Goal: Task Accomplishment & Management: Complete application form

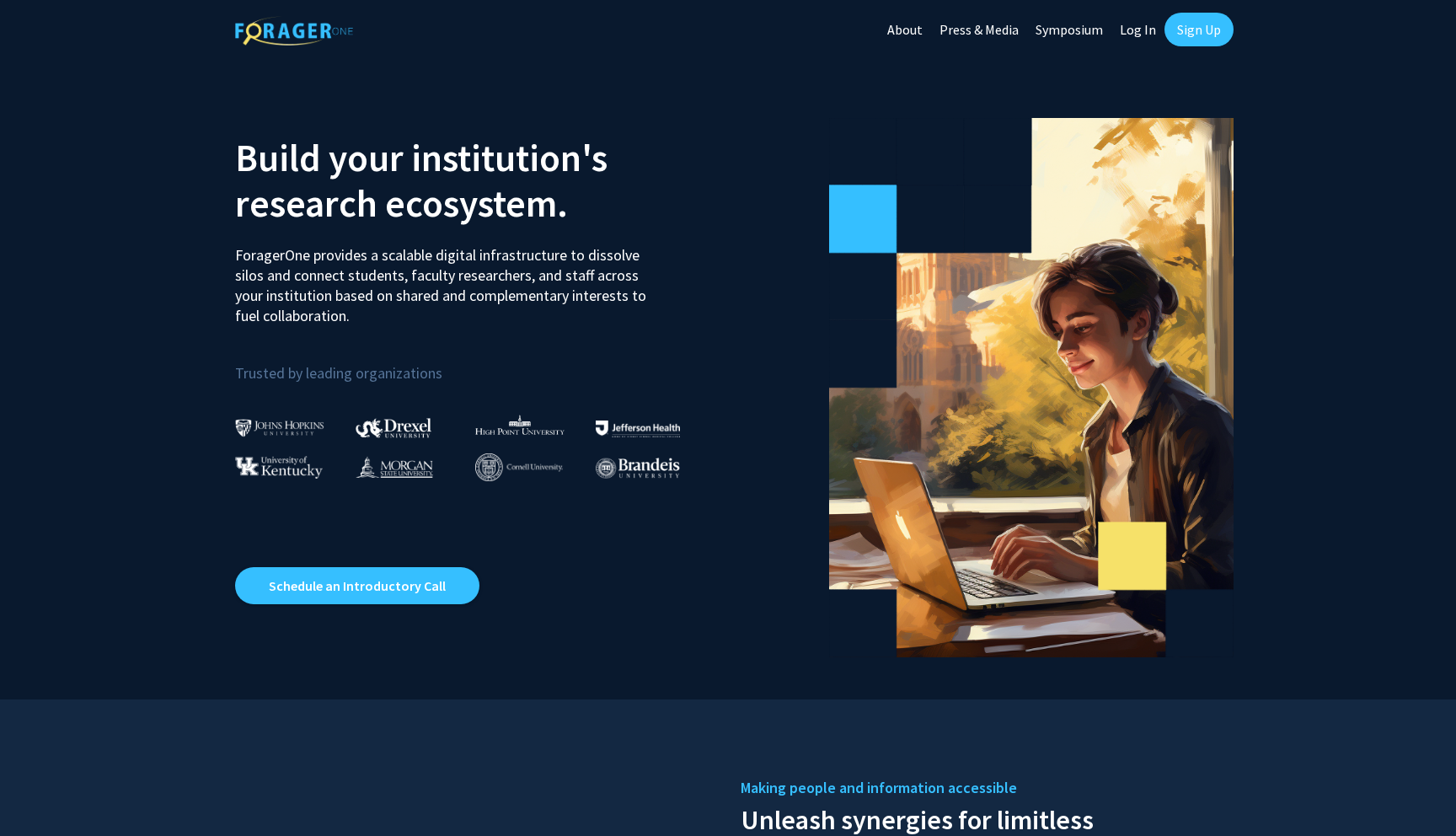
click at [1143, 29] on link "Log In" at bounding box center [1138, 29] width 53 height 59
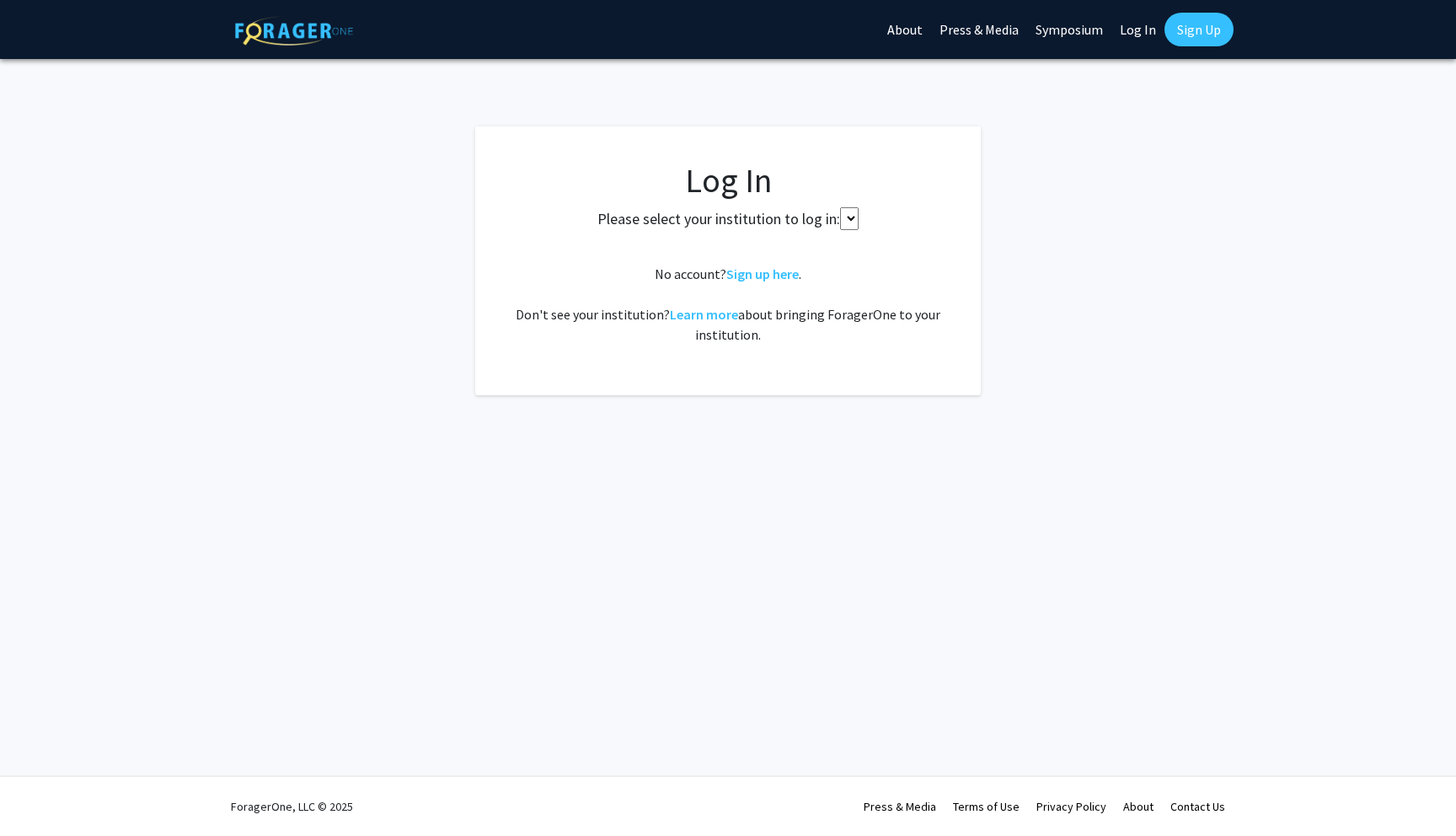
select select
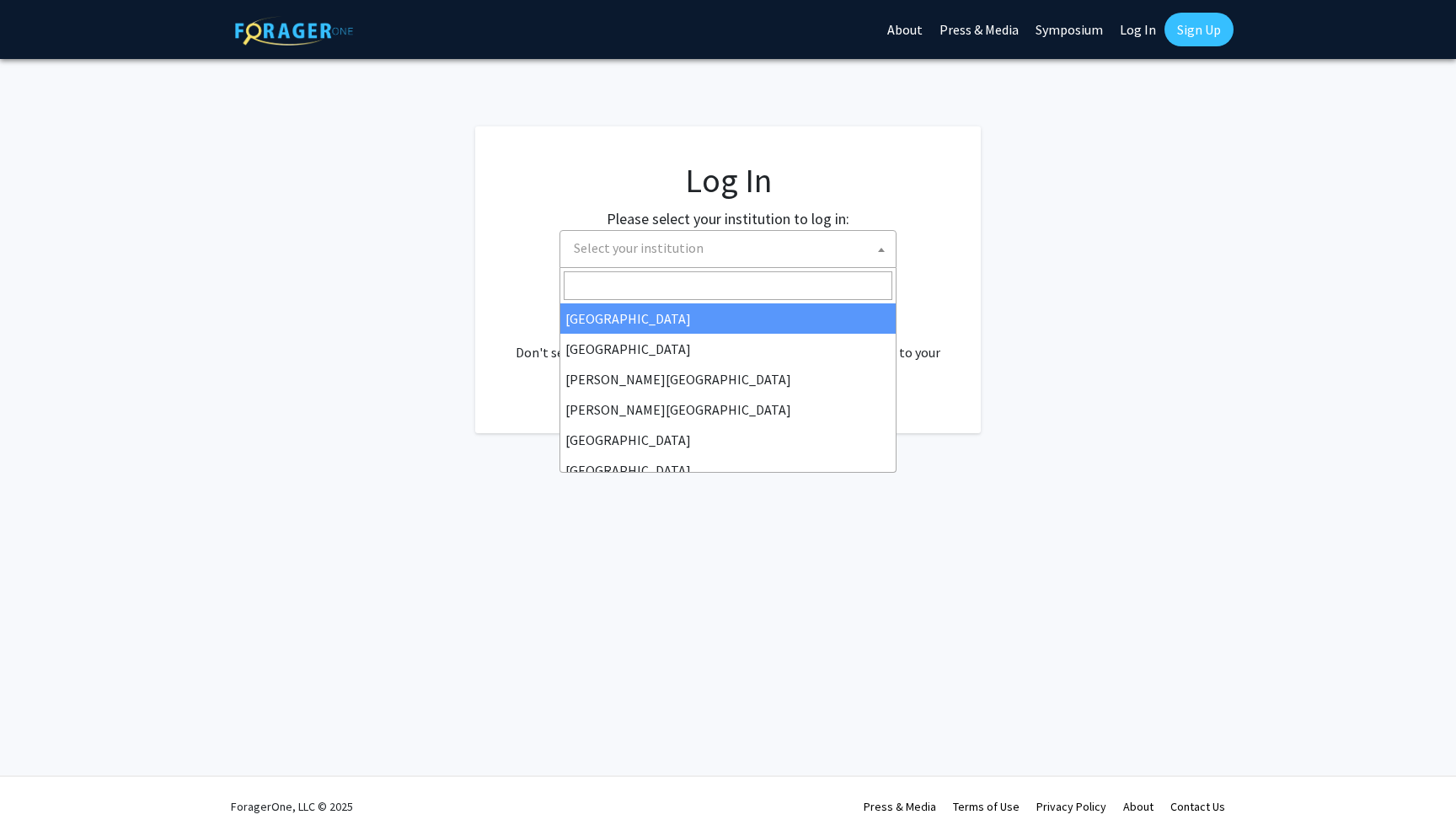
click at [874, 240] on span at bounding box center [881, 250] width 17 height 37
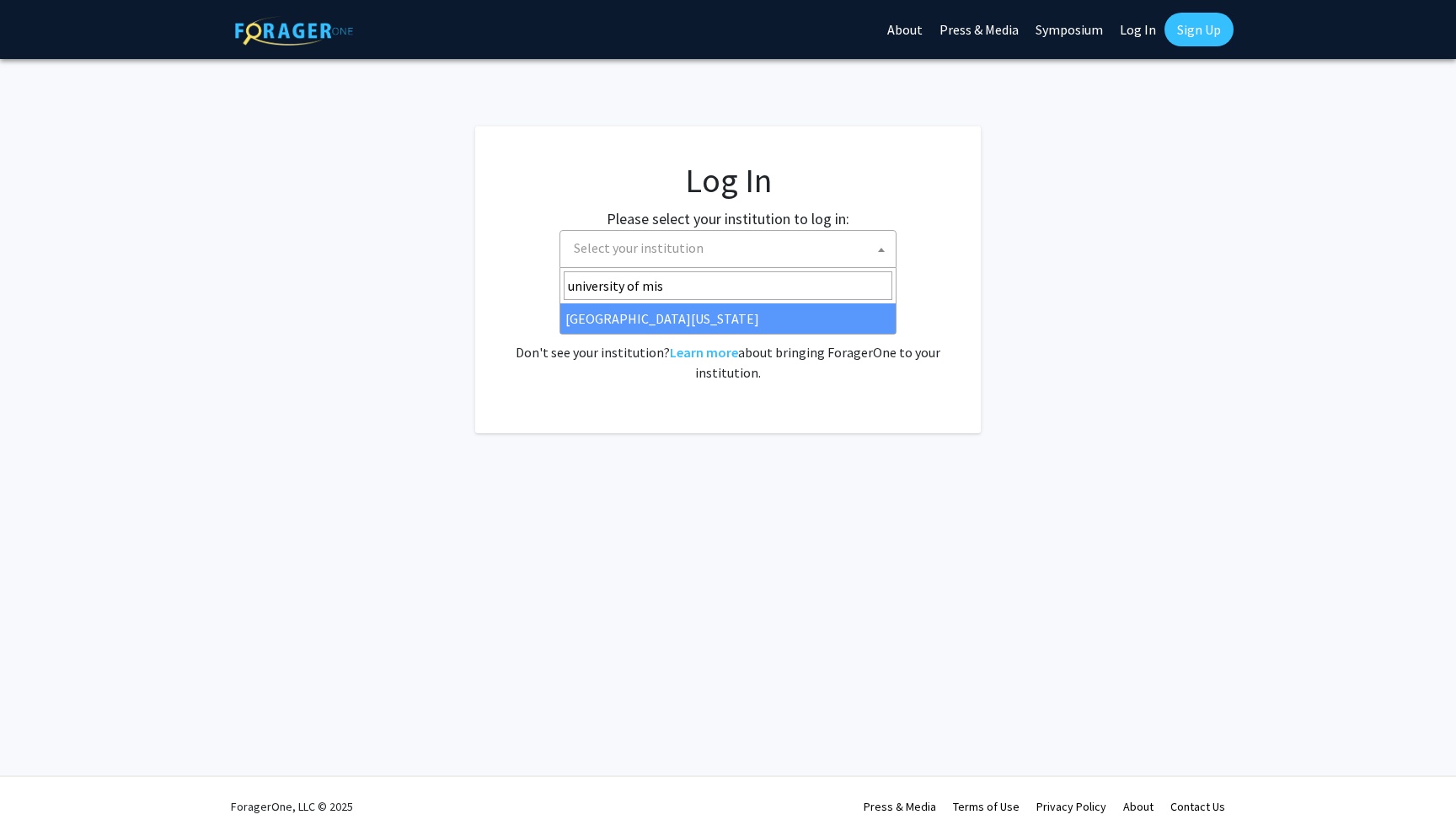
type input "university of mis"
select select "33"
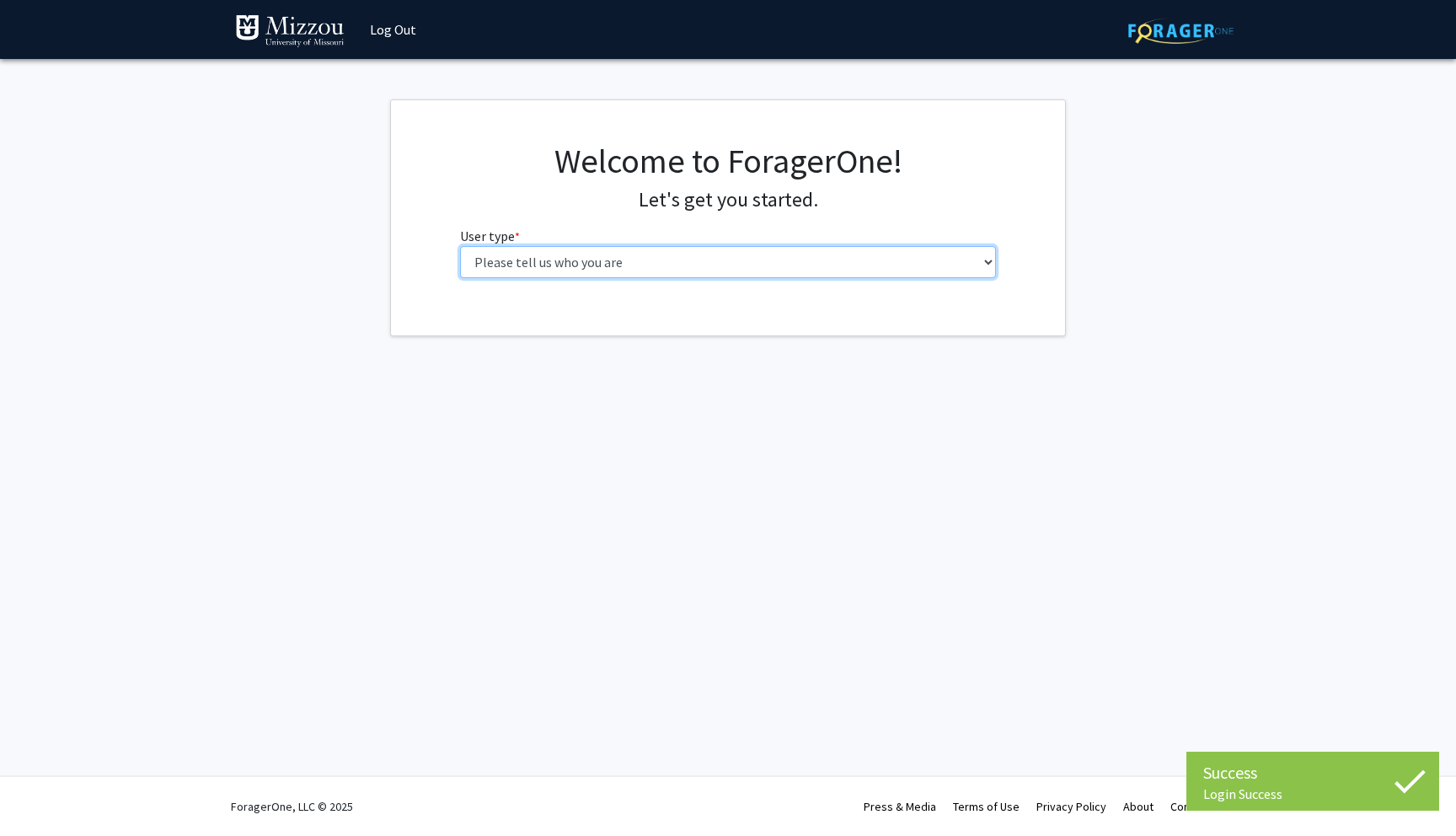
click at [737, 258] on select "Please tell us who you are Undergraduate Student Master's Student Doctoral Cand…" at bounding box center [728, 262] width 537 height 32
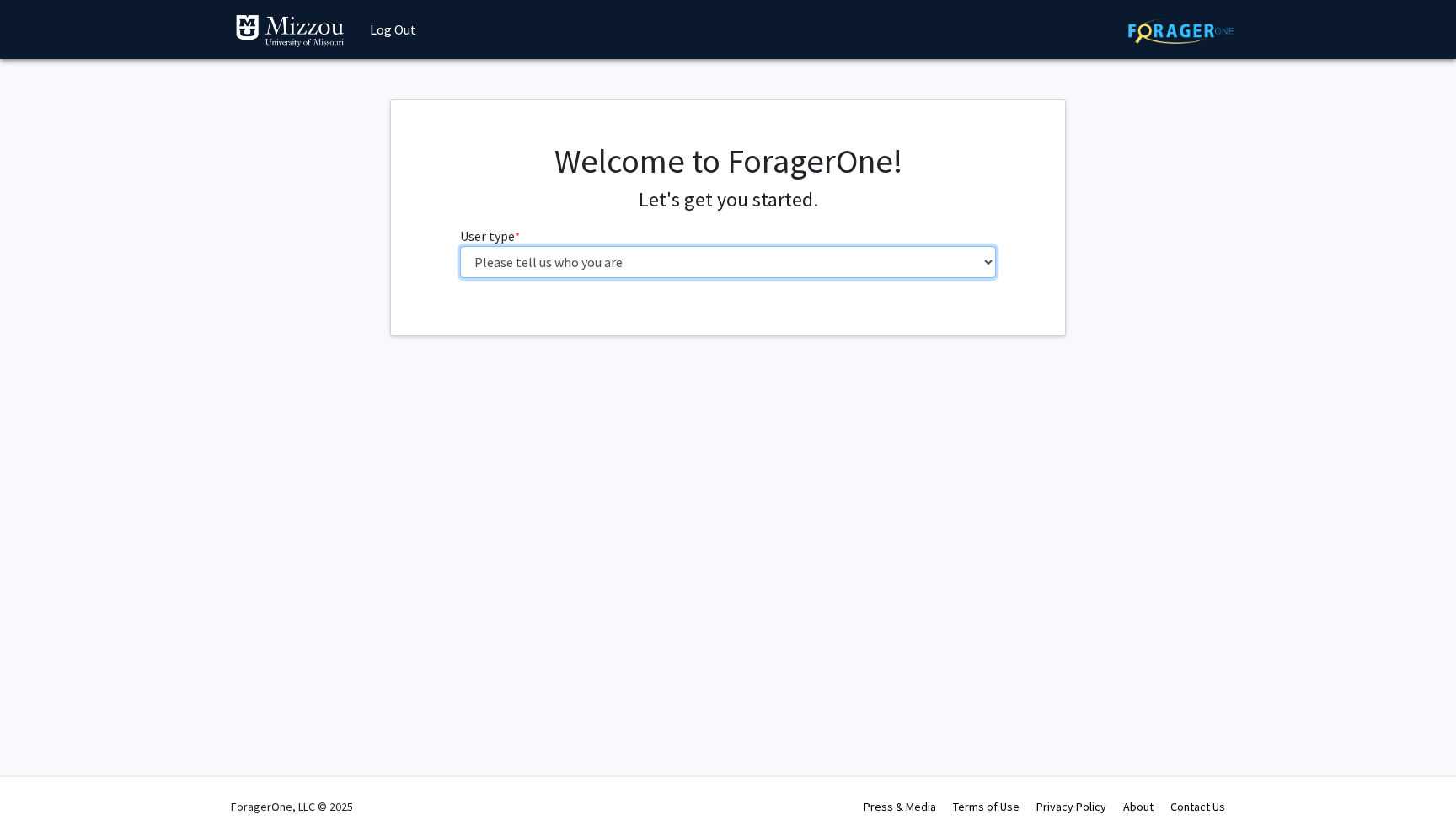
select select "1: undergrad"
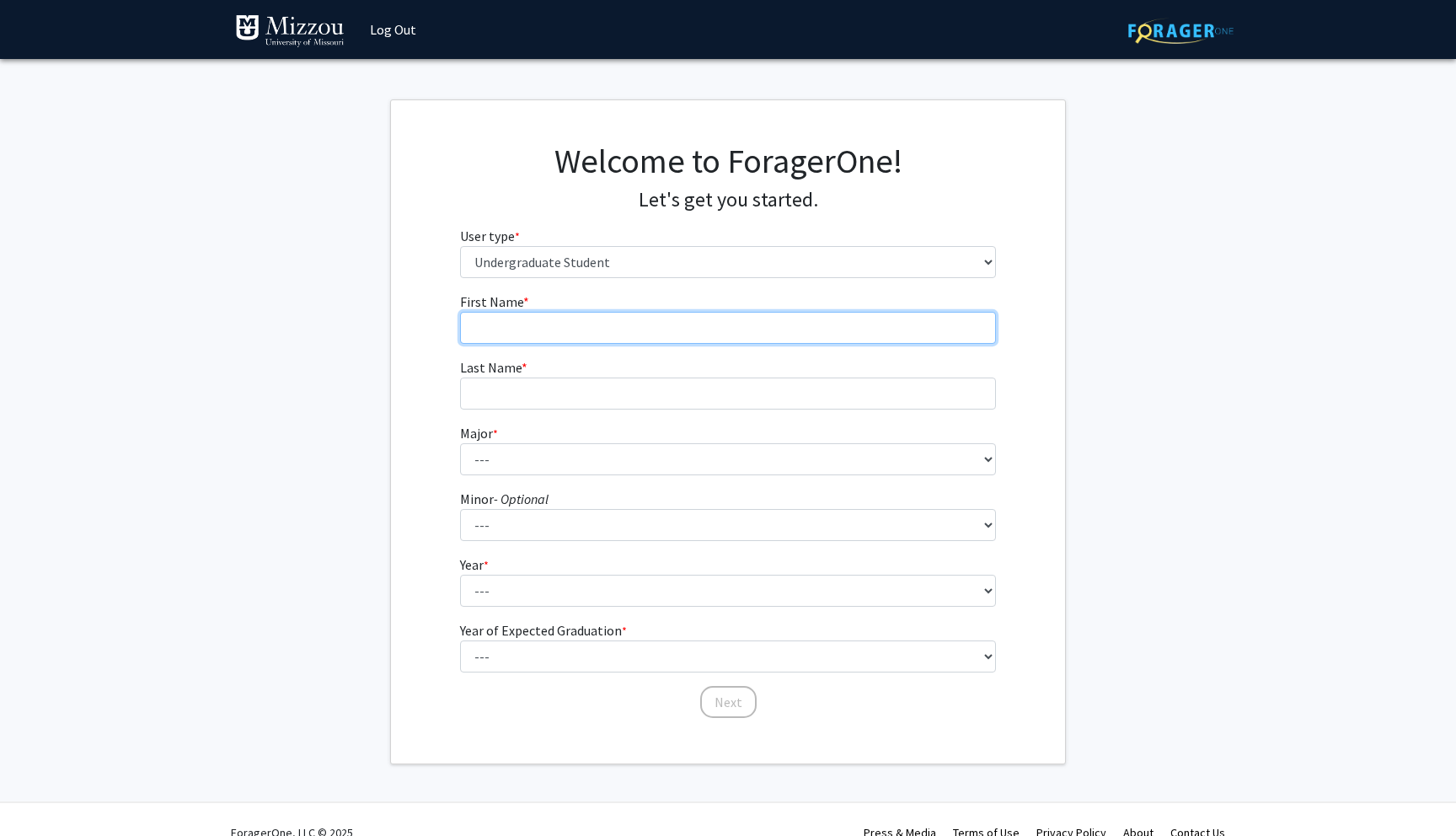
click at [841, 331] on input "First Name * required" at bounding box center [728, 328] width 537 height 32
type input "Lauren"
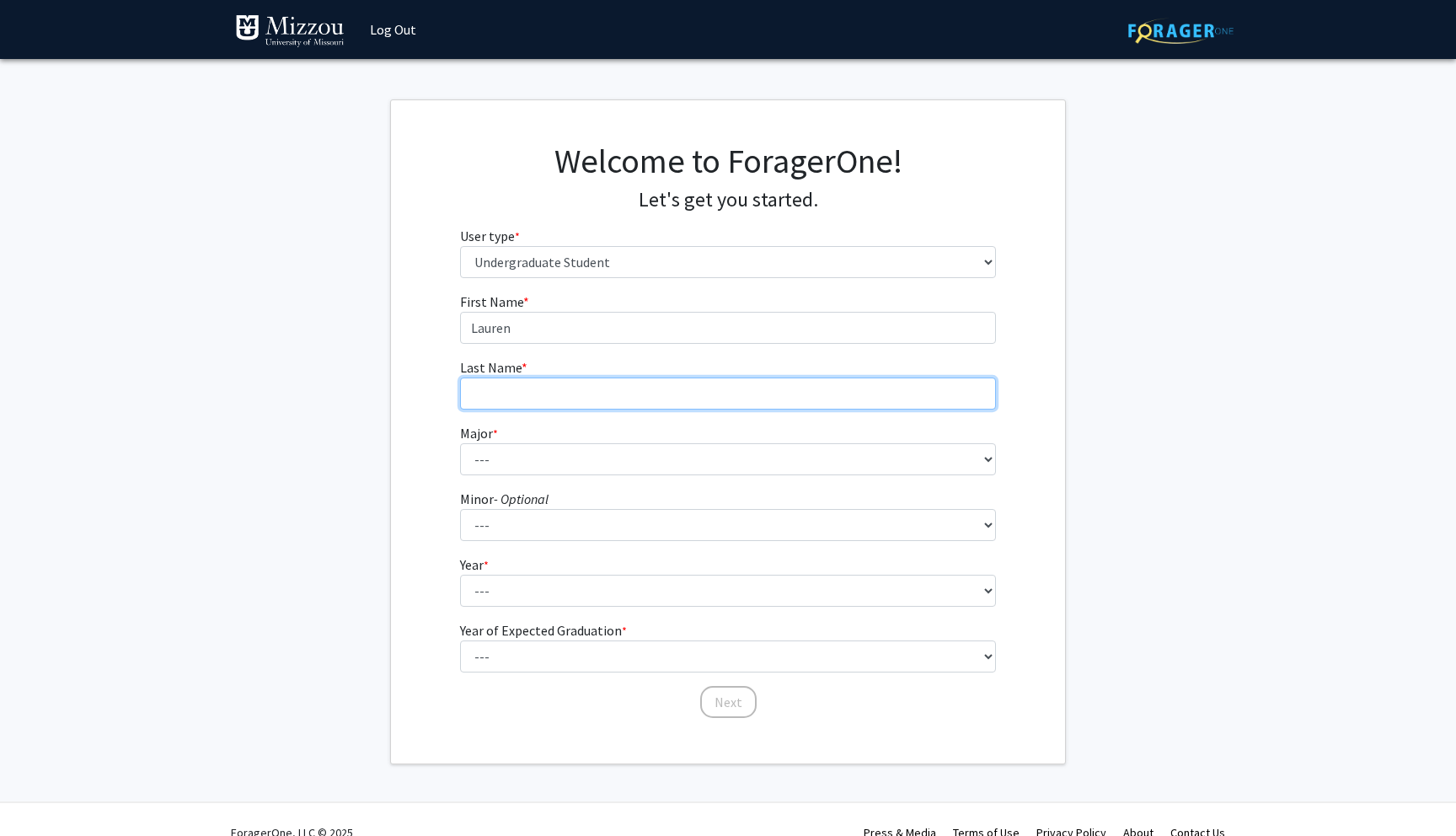
type input "Casada"
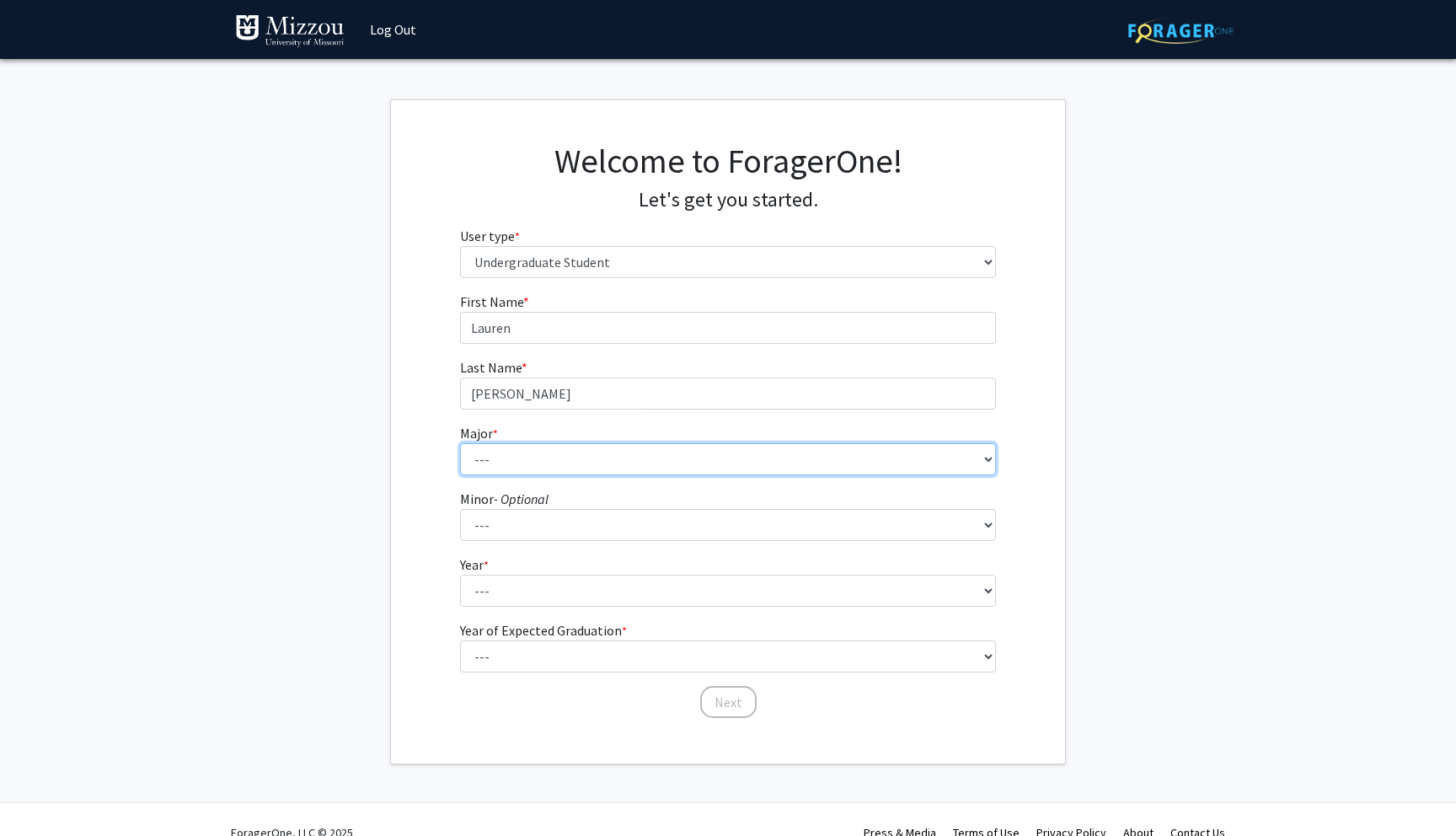
click at [556, 462] on select "--- Agribusiness Management Agricultural Education Agricultural Education: Comm…" at bounding box center [728, 459] width 537 height 32
select select "14: 2503"
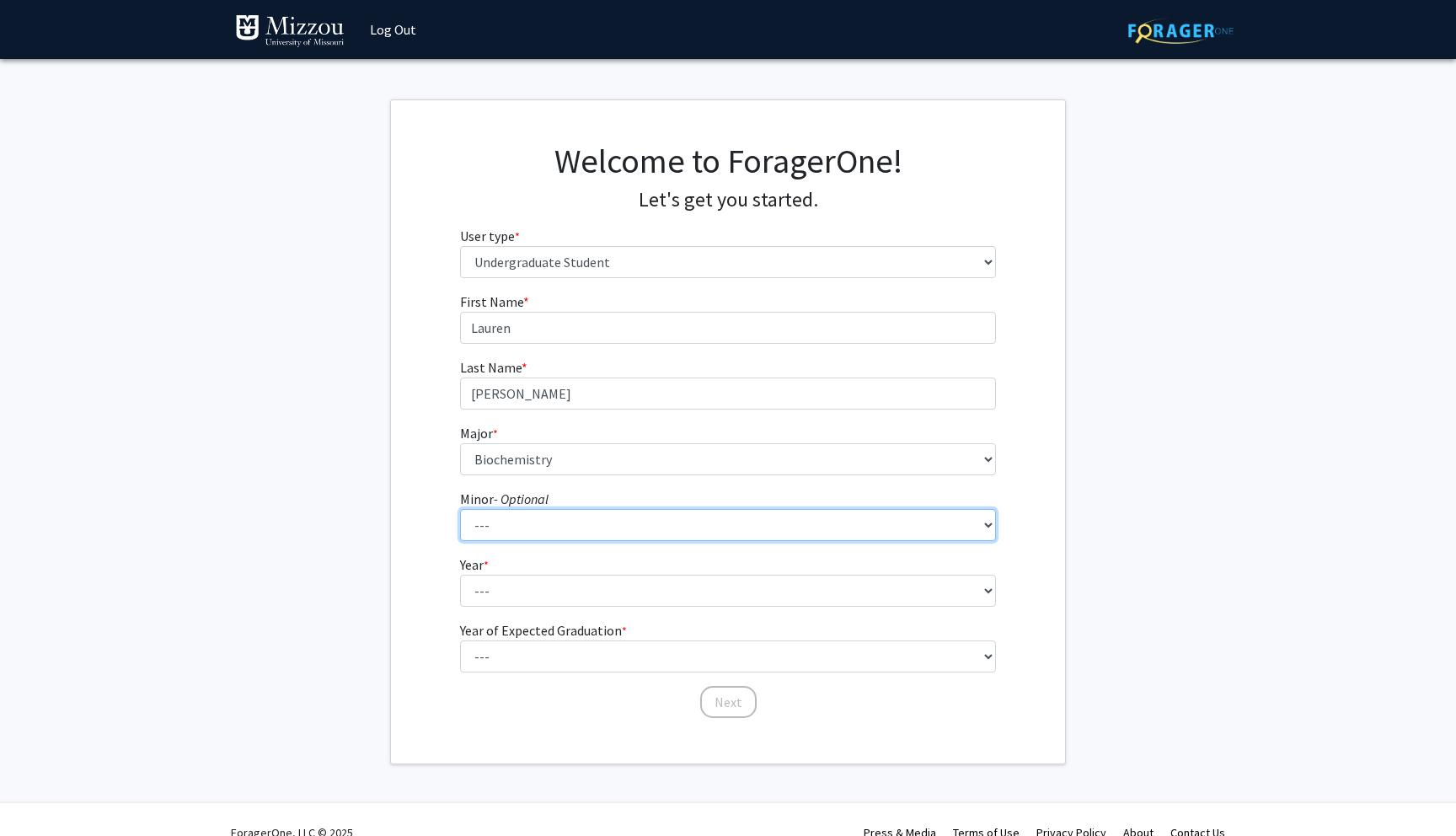
click at [565, 519] on select "--- Accountancy Aerospace Engineering Aerospace Studies Agribusiness Management…" at bounding box center [728, 524] width 537 height 32
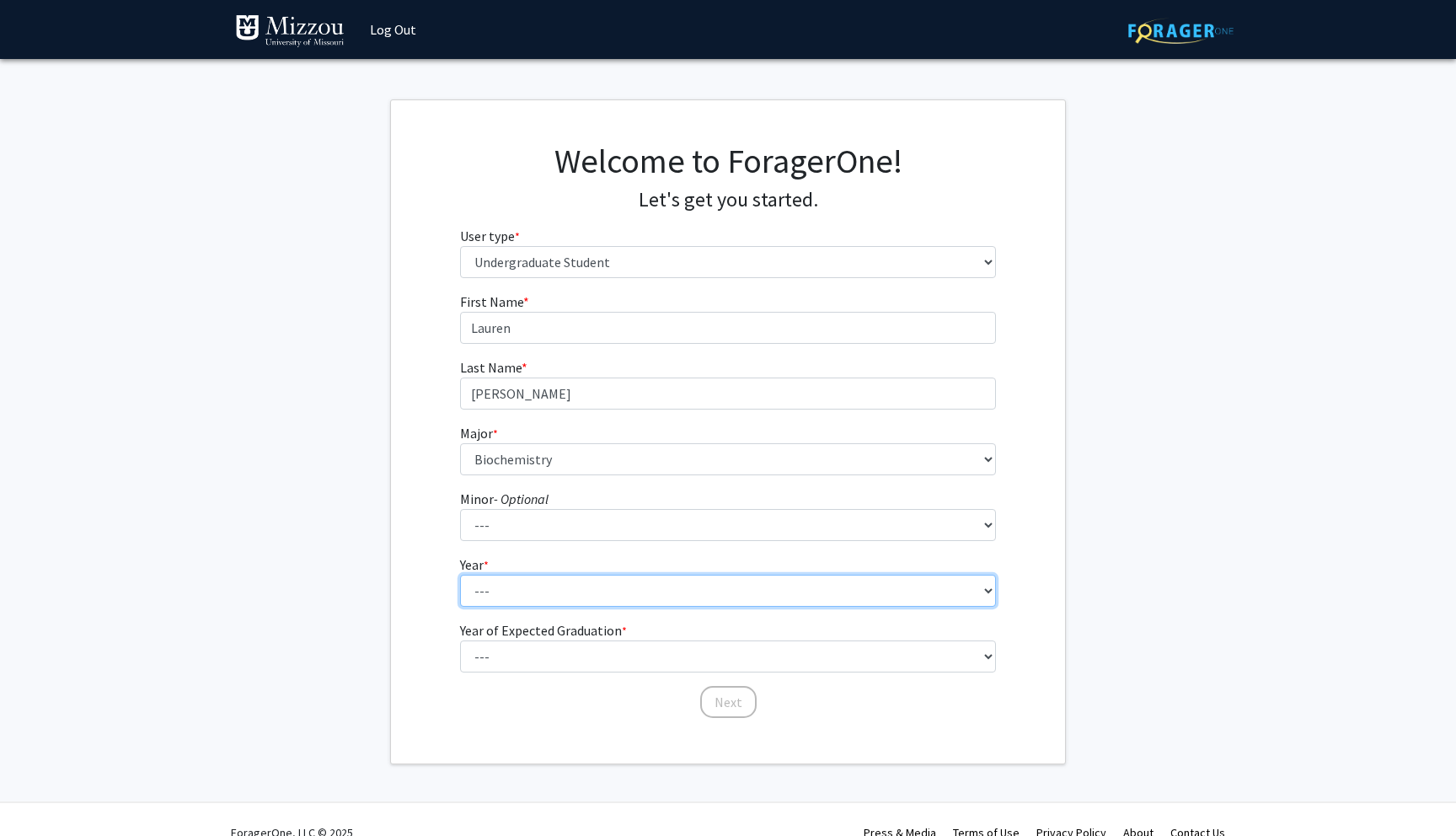
click at [497, 595] on select "--- First-year Sophomore Junior Senior Postbaccalaureate Certificate" at bounding box center [728, 590] width 537 height 32
select select "2: sophomore"
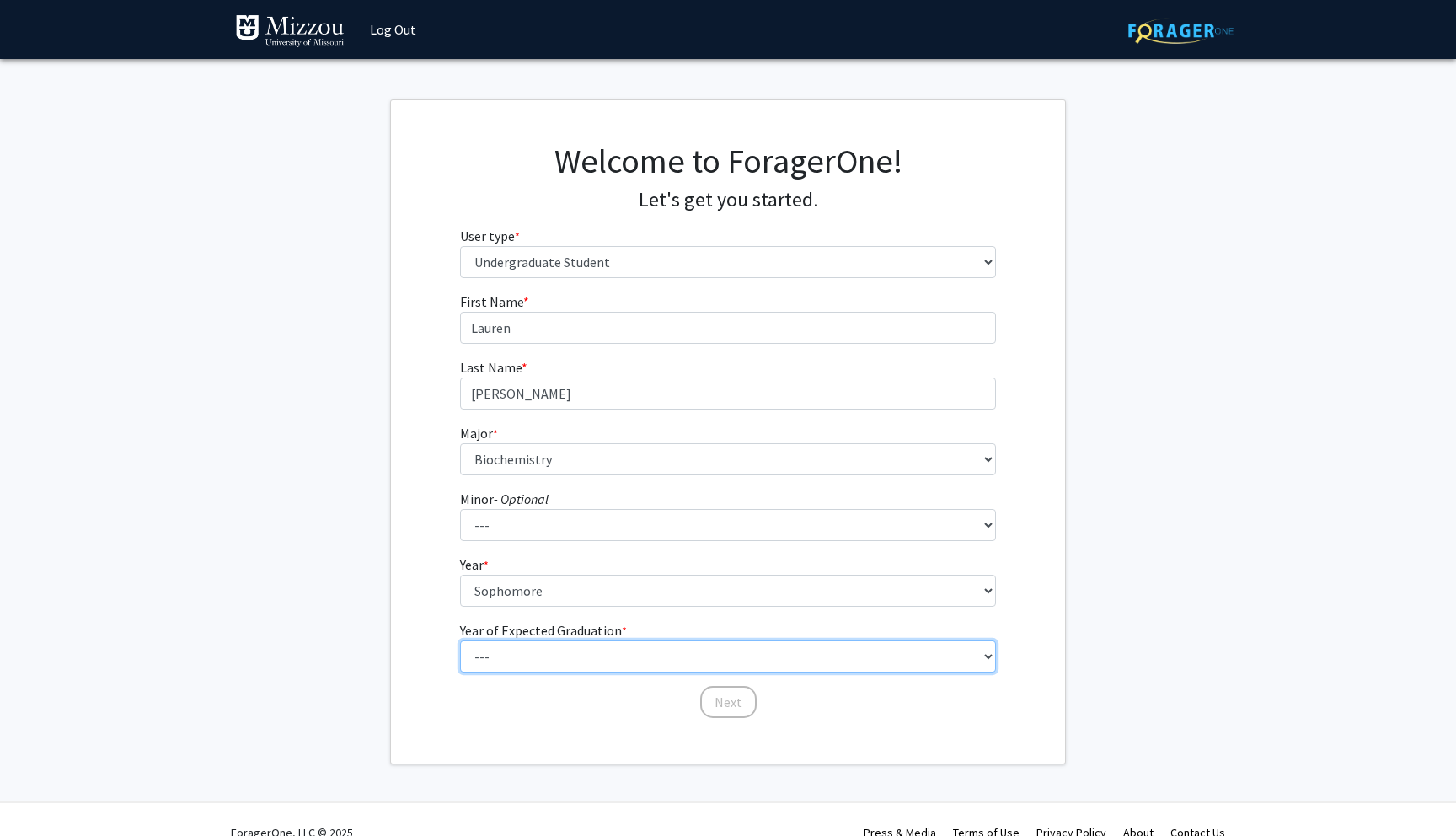
click at [520, 656] on select "--- 2025 2026 2027 2028 2029 2030 2031 2032 2033 2034" at bounding box center [728, 656] width 537 height 32
select select "4: 2028"
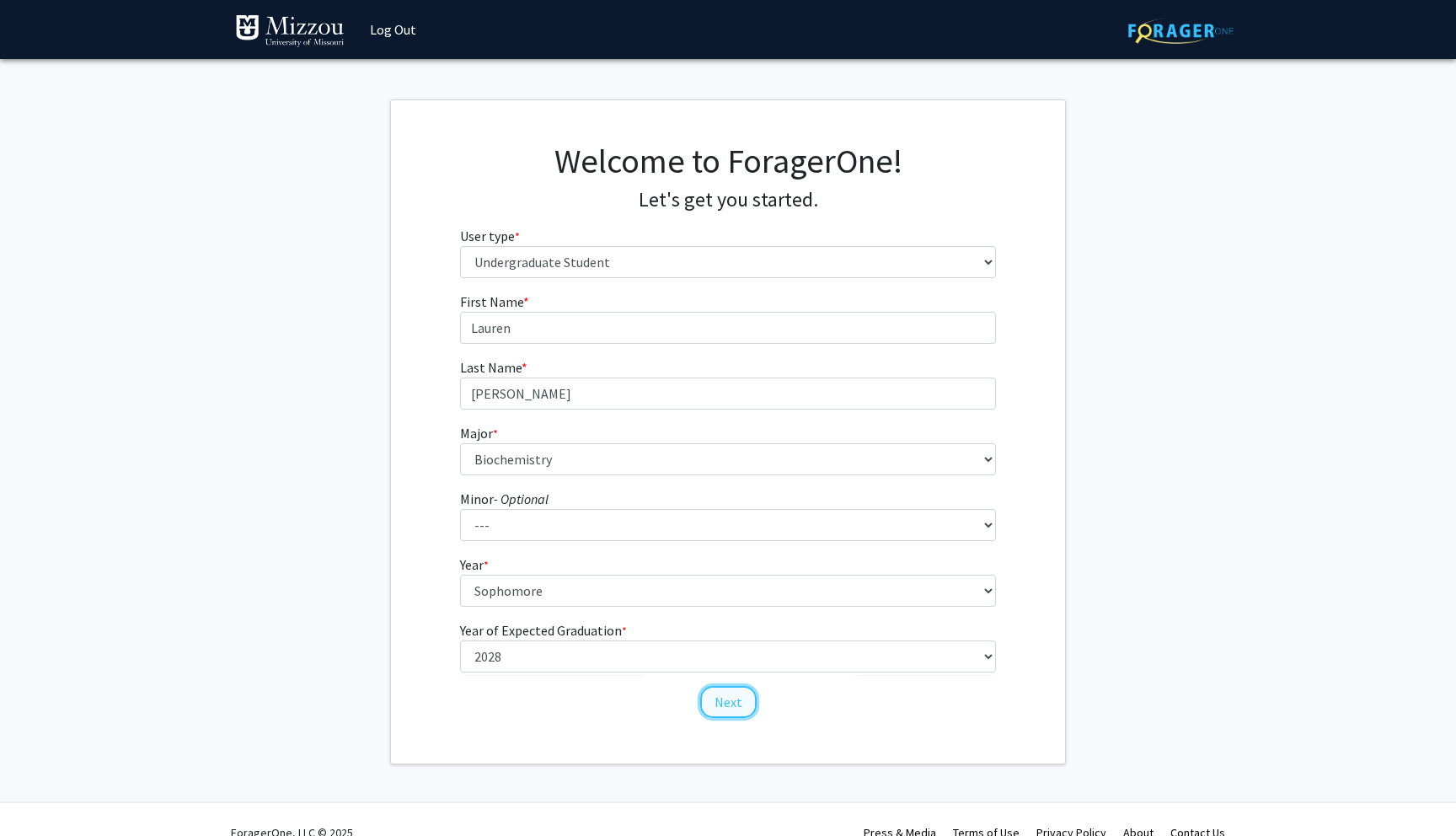
click at [725, 704] on button "Next" at bounding box center [729, 701] width 57 height 32
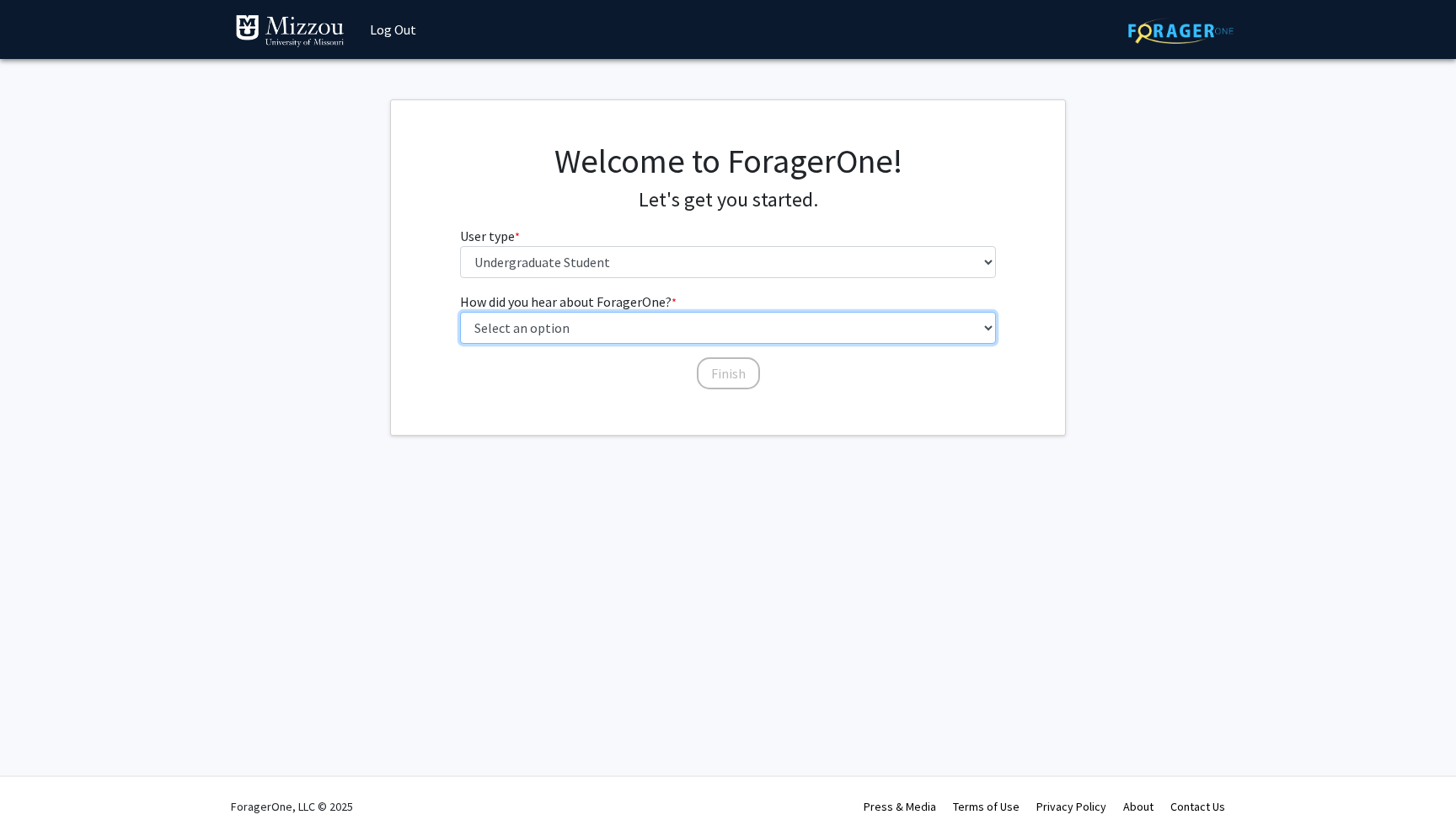
click at [620, 330] on select "Select an option Peer/student recommendation Faculty/staff recommendation Unive…" at bounding box center [728, 328] width 537 height 32
select select "2: faculty_recommendation"
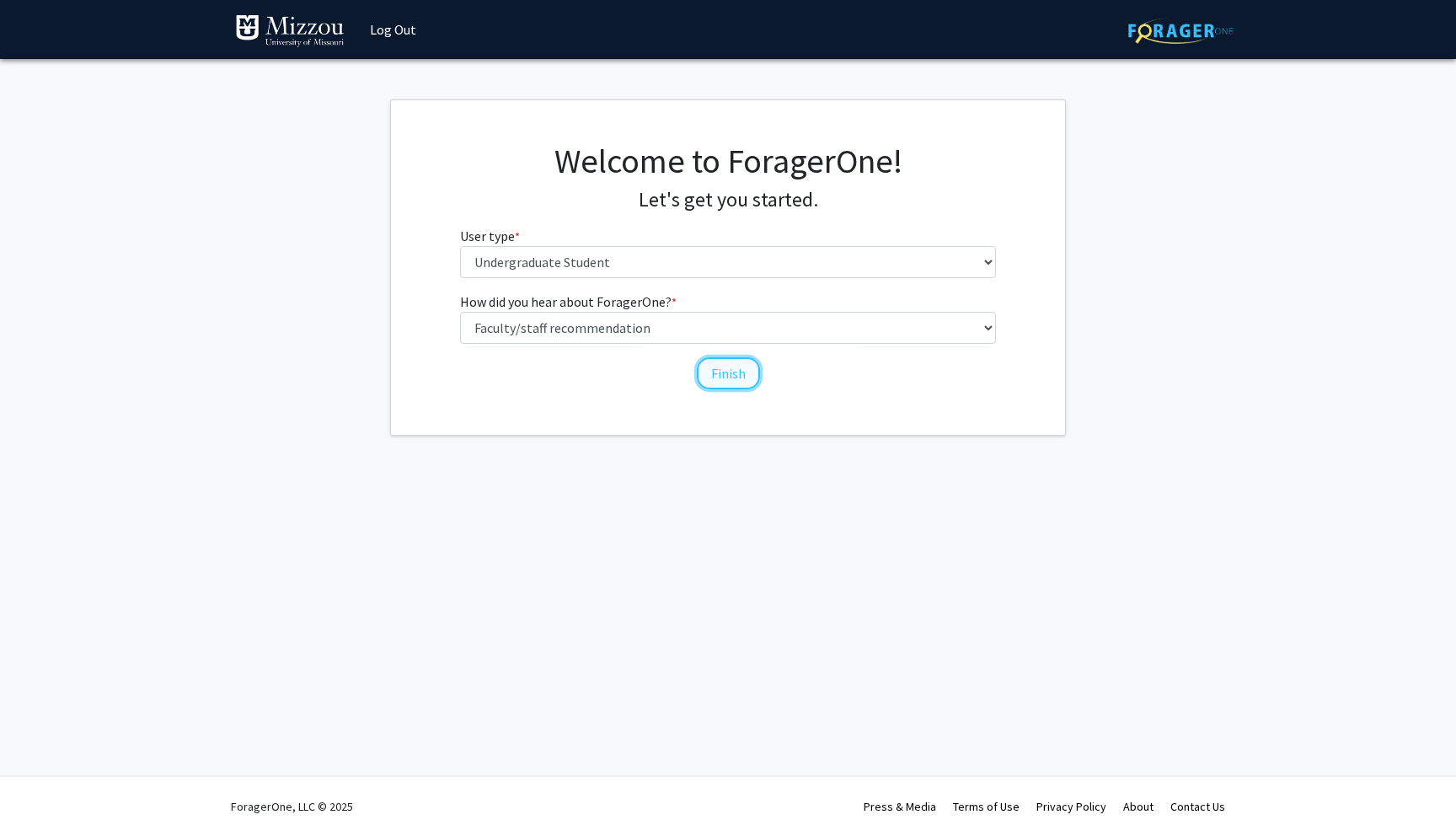
click at [729, 375] on button "Finish" at bounding box center [728, 373] width 63 height 32
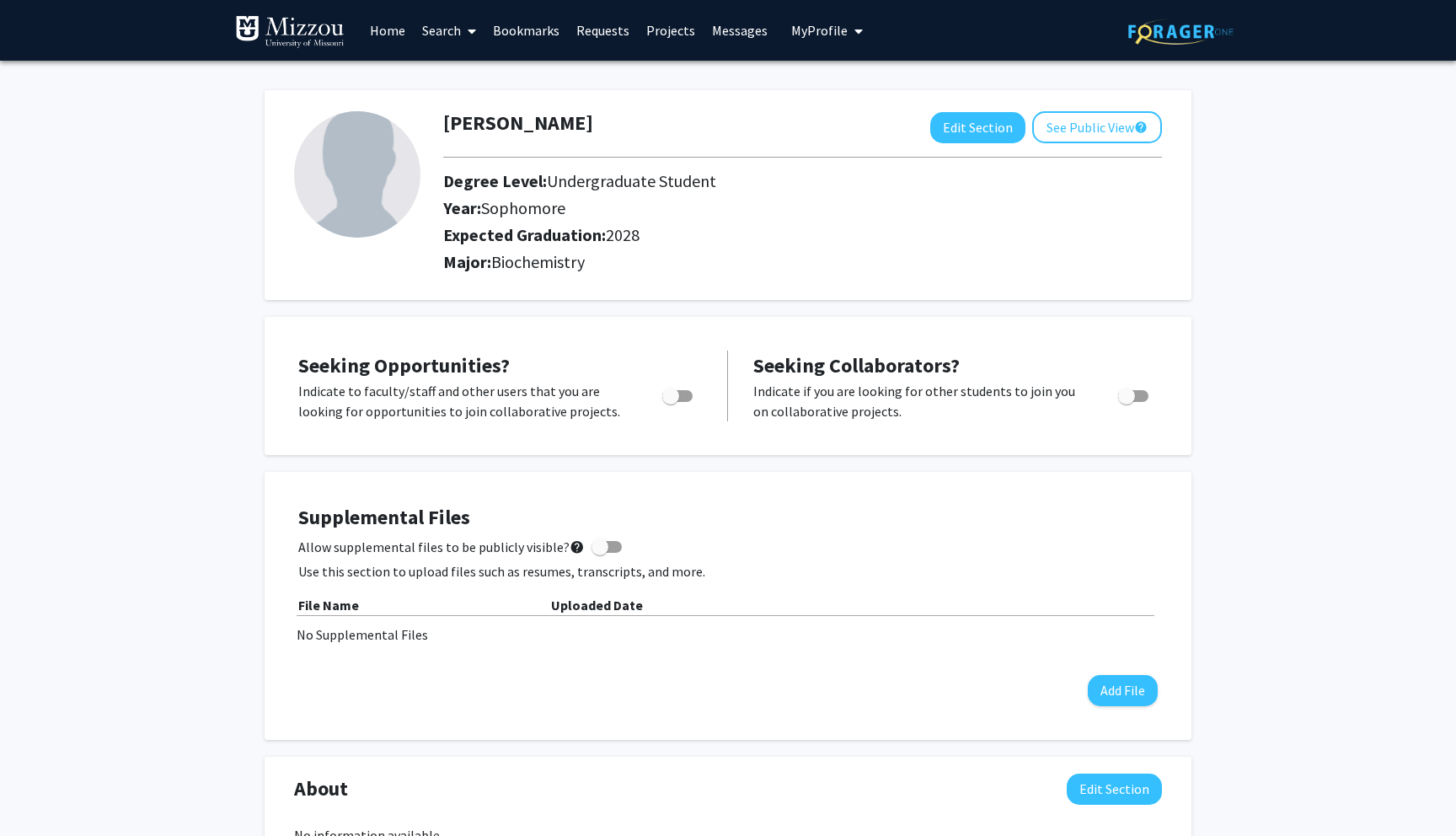
click at [456, 24] on link "Search" at bounding box center [449, 30] width 71 height 59
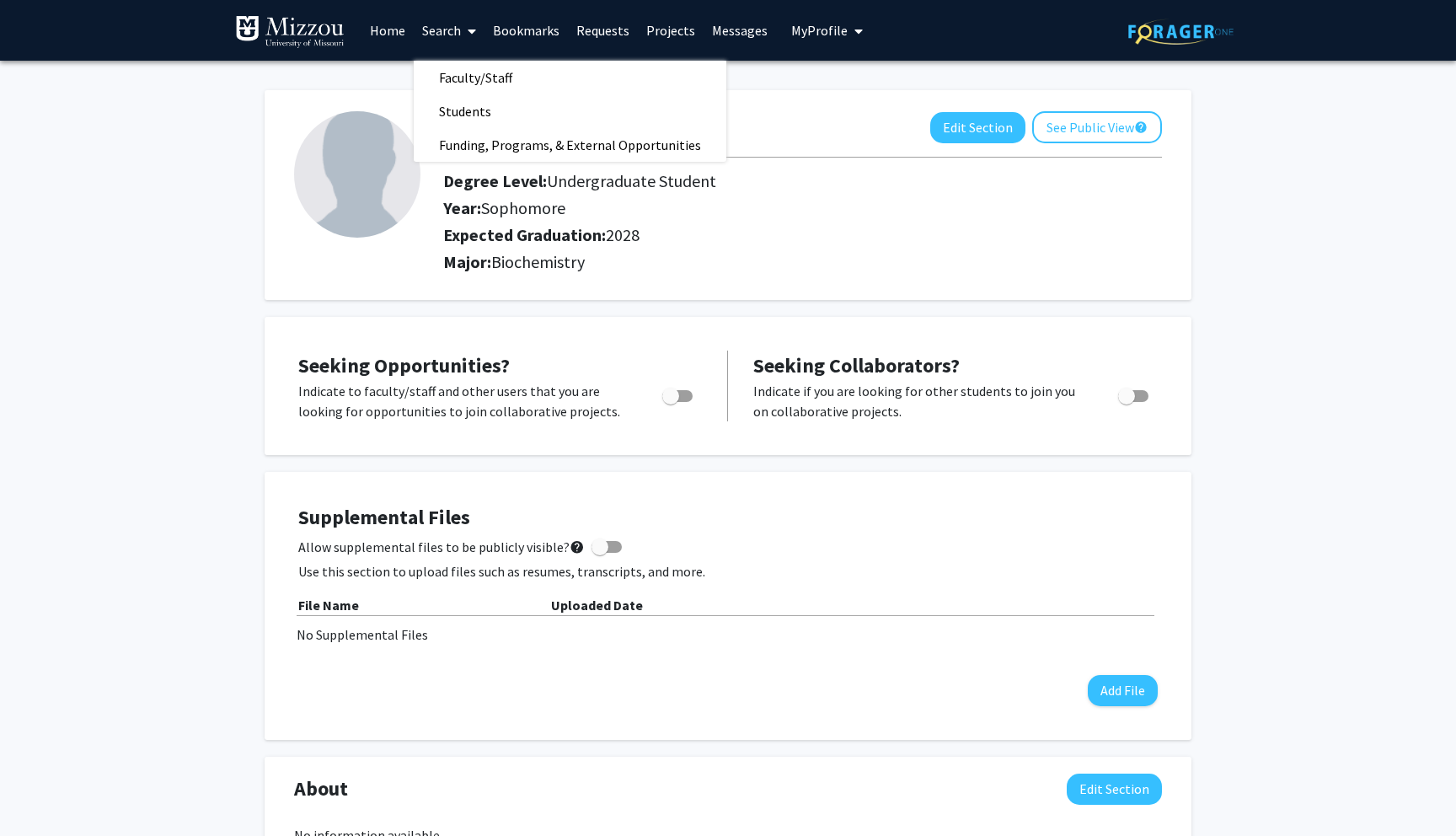
click at [326, 211] on img at bounding box center [357, 174] width 127 height 127
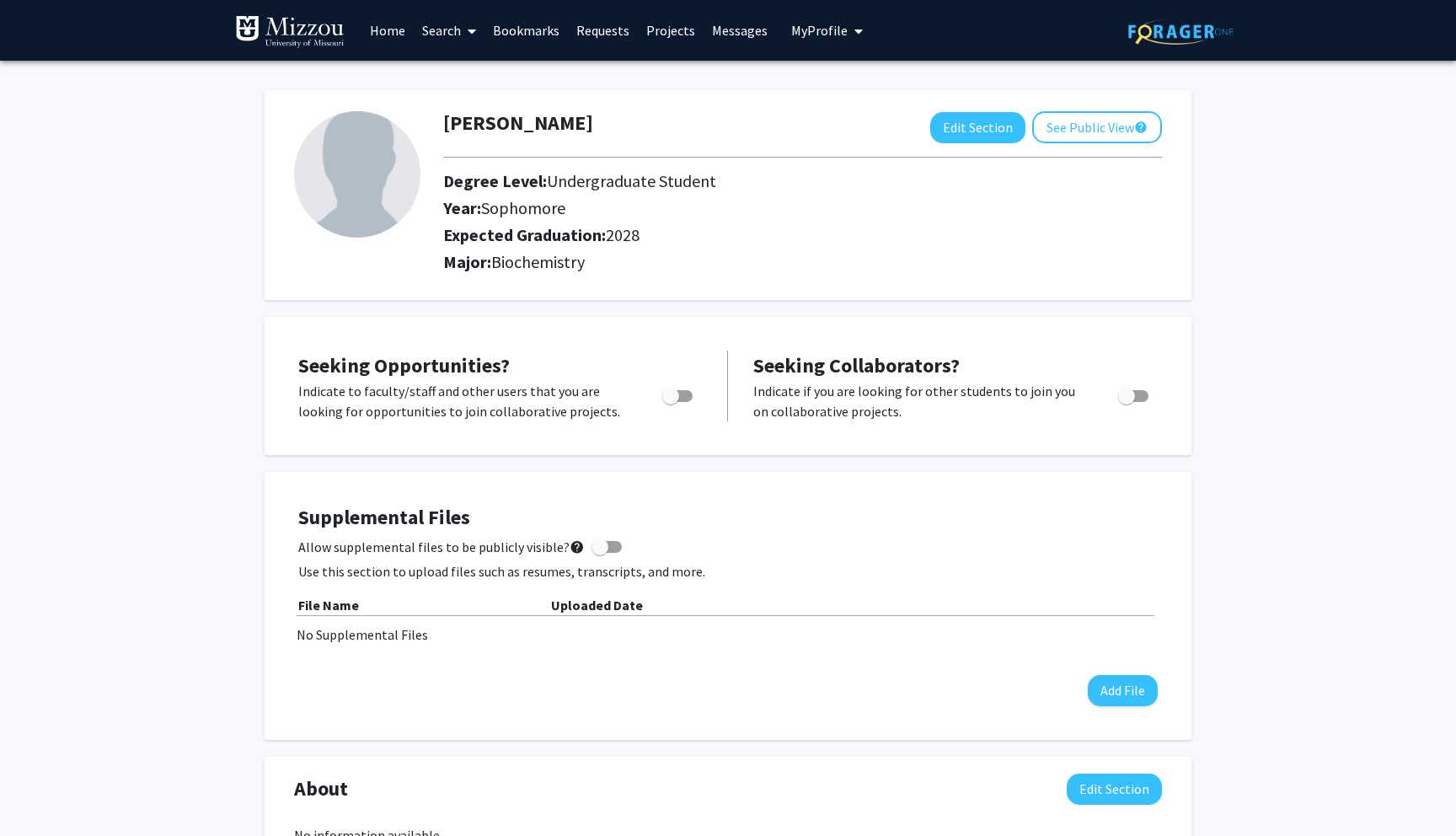
drag, startPoint x: 673, startPoint y: 395, endPoint x: 603, endPoint y: 330, distance: 95.5
click at [603, 331] on div "Seeking Opportunities? Indicate to faculty/staff and other users that you are l…" at bounding box center [728, 385] width 927 height 139
click at [389, 34] on link "Home" at bounding box center [387, 30] width 52 height 59
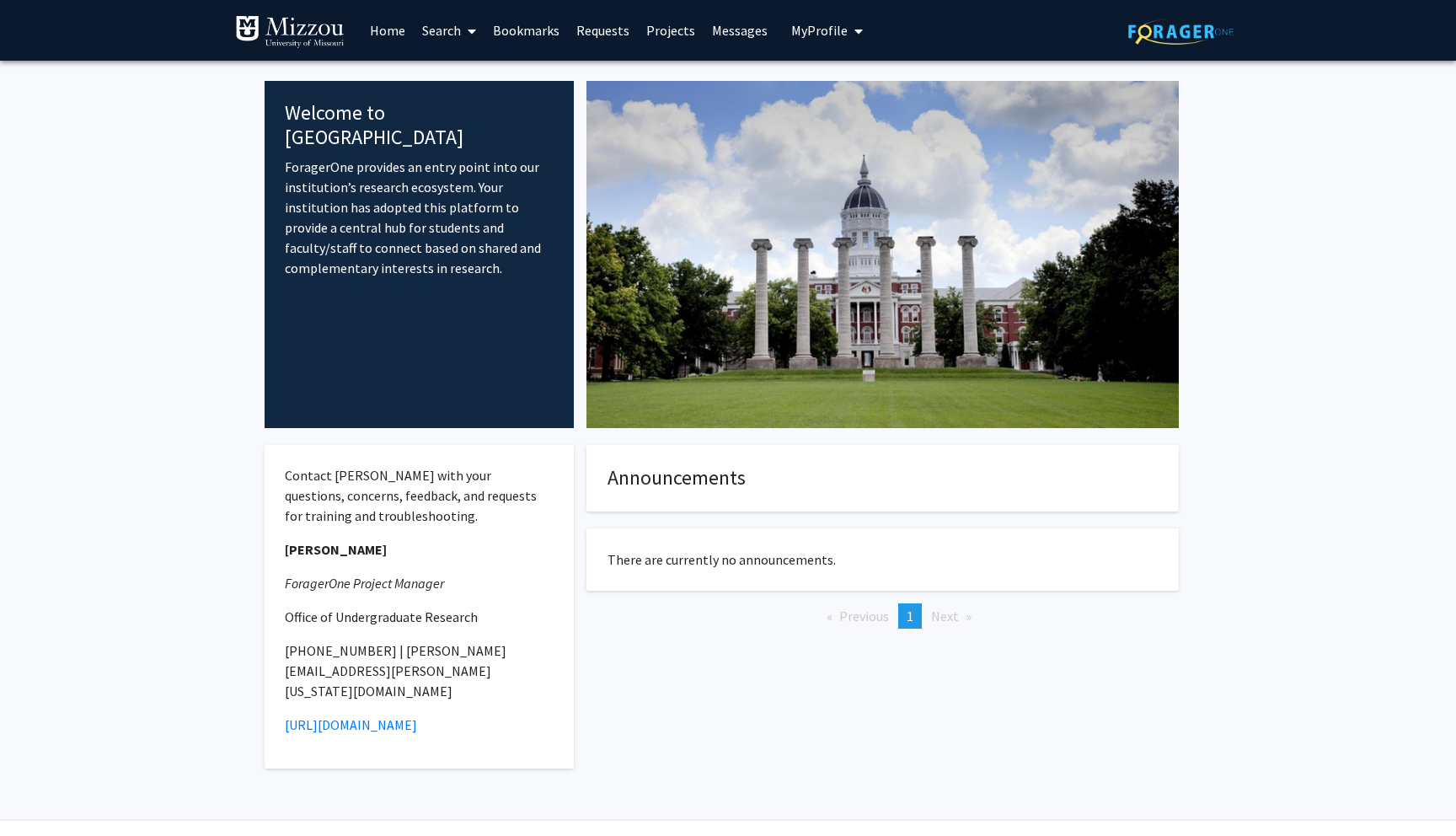
click at [454, 36] on link "Search" at bounding box center [449, 30] width 71 height 59
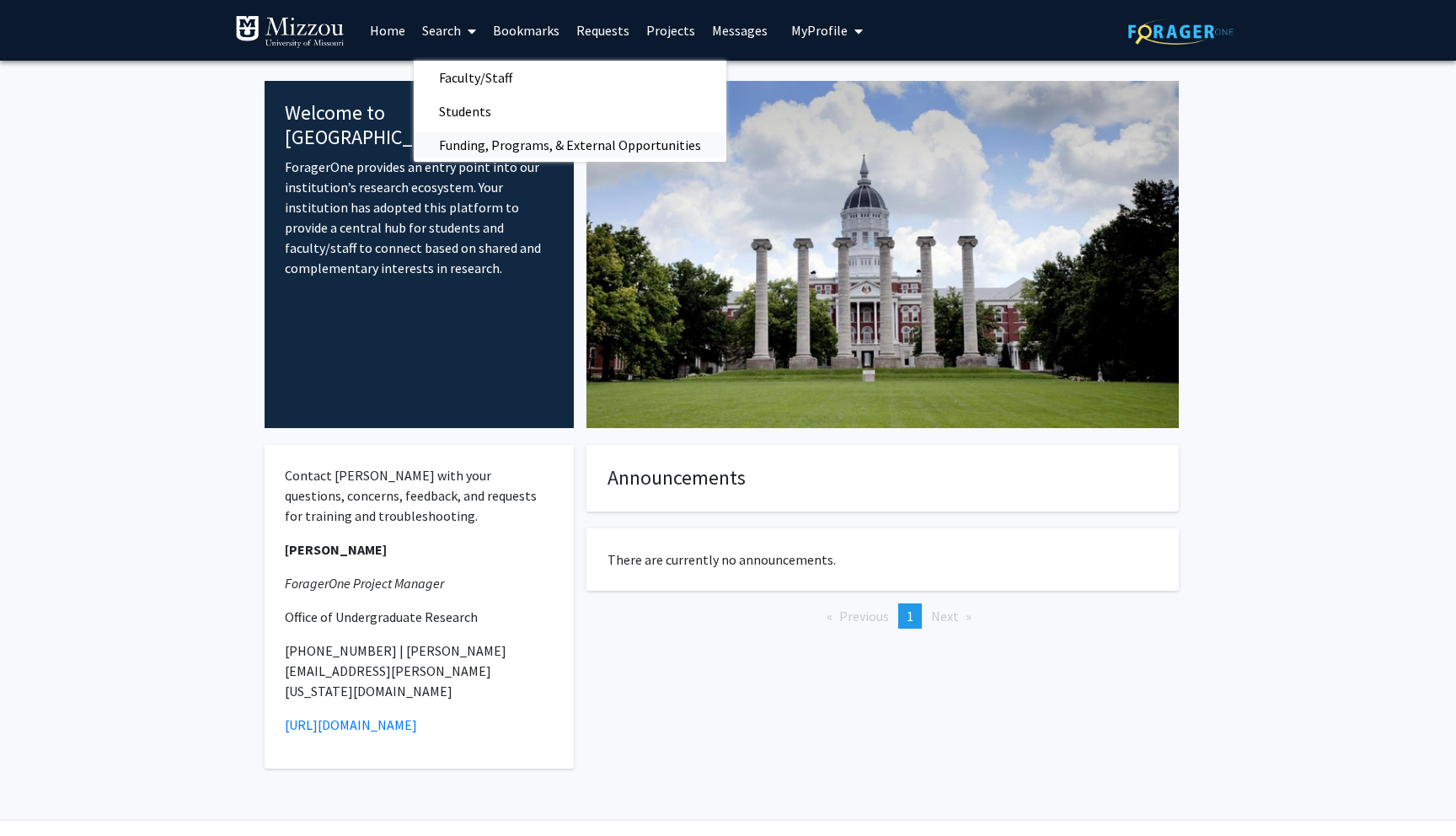
click at [478, 147] on span "Funding, Programs, & External Opportunities" at bounding box center [570, 145] width 313 height 34
